Goal: Information Seeking & Learning: Learn about a topic

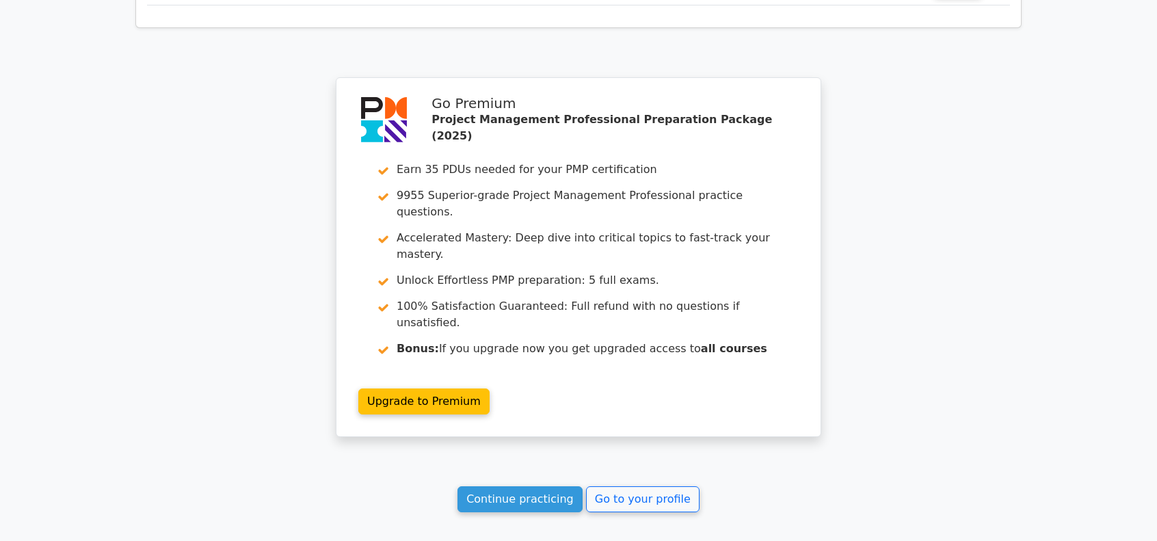
scroll to position [3629, 0]
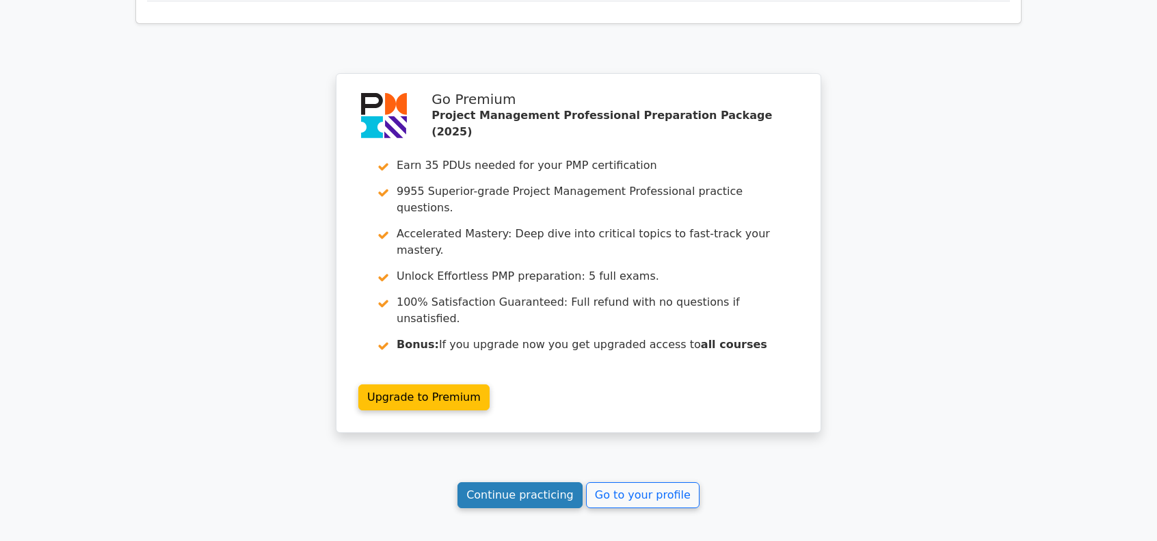
click at [533, 482] on link "Continue practicing" at bounding box center [520, 495] width 125 height 26
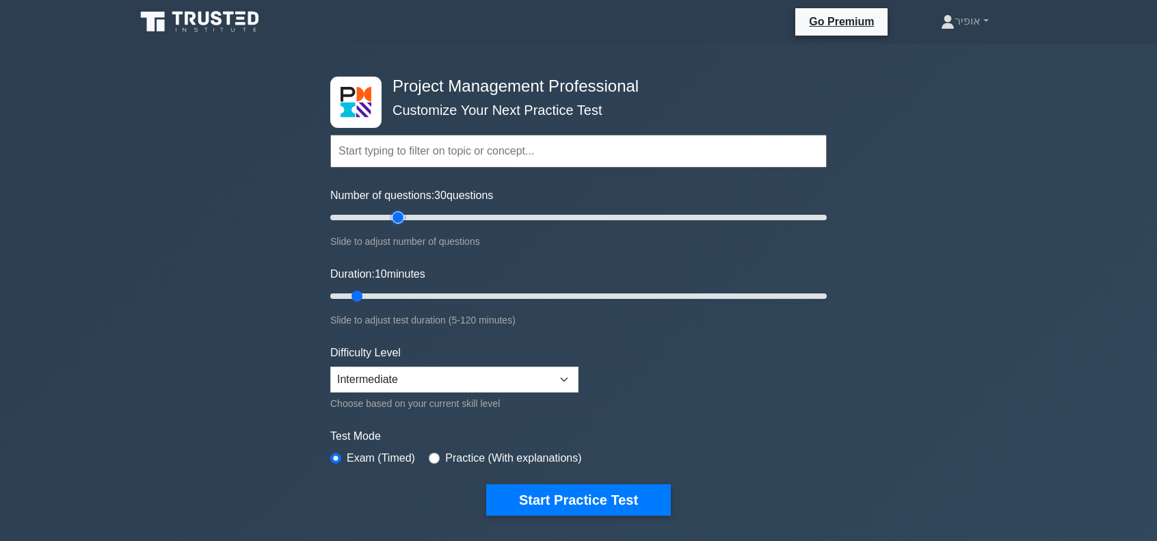
drag, startPoint x: 348, startPoint y: 217, endPoint x: 397, endPoint y: 217, distance: 48.6
type input "30"
click at [397, 217] on input "Number of questions: 30 questions" at bounding box center [578, 217] width 497 height 16
drag, startPoint x: 355, startPoint y: 292, endPoint x: 432, endPoint y: 298, distance: 77.5
type input "30"
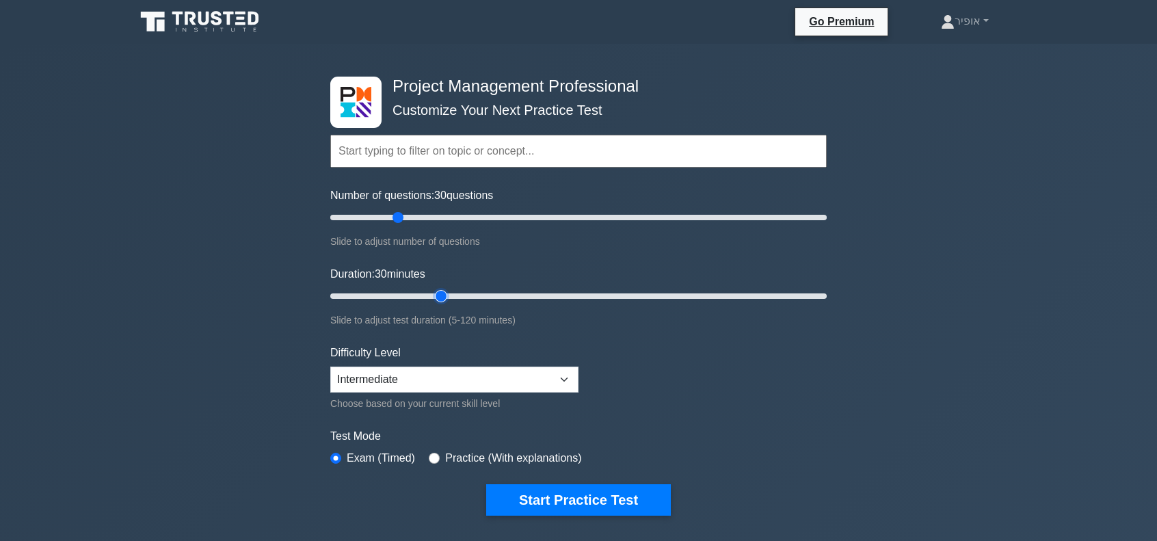
click at [432, 298] on input "Duration: 30 minutes" at bounding box center [578, 296] width 497 height 16
click at [562, 378] on select "Beginner Intermediate Expert" at bounding box center [454, 380] width 248 height 26
